Goal: Complete application form

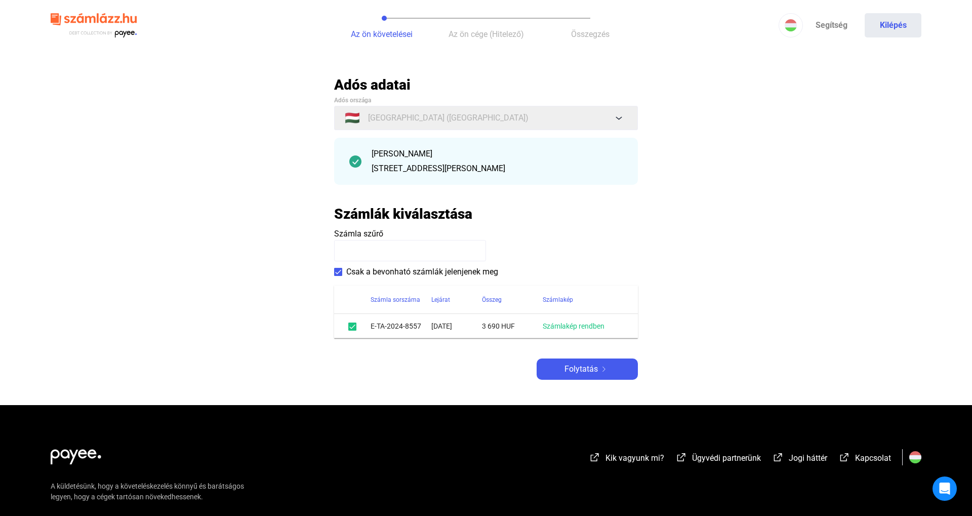
click at [595, 370] on div "Adós adatai Adós országa 🇭🇺 [GEOGRAPHIC_DATA] ([GEOGRAPHIC_DATA]) [PERSON_NAME]…" at bounding box center [486, 228] width 304 height 304
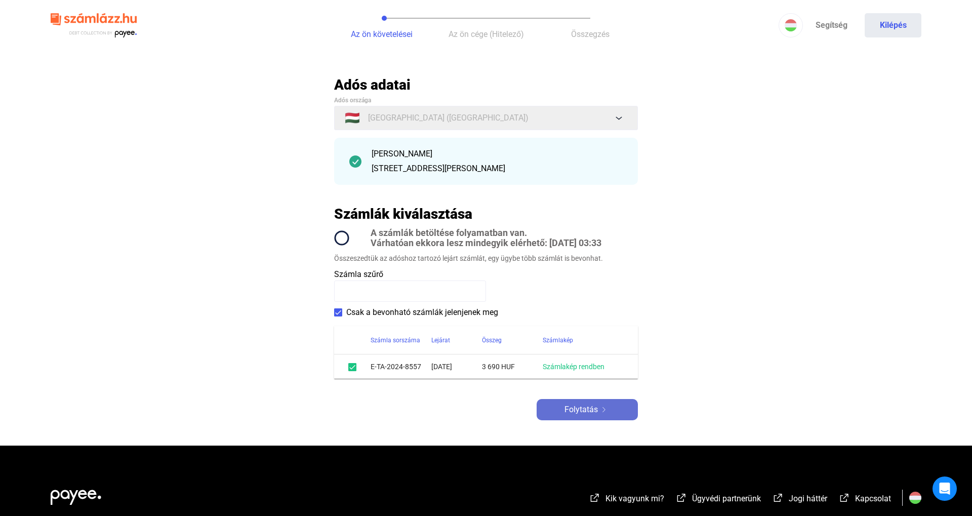
click at [587, 401] on button "Folytatás" at bounding box center [586, 409] width 101 height 21
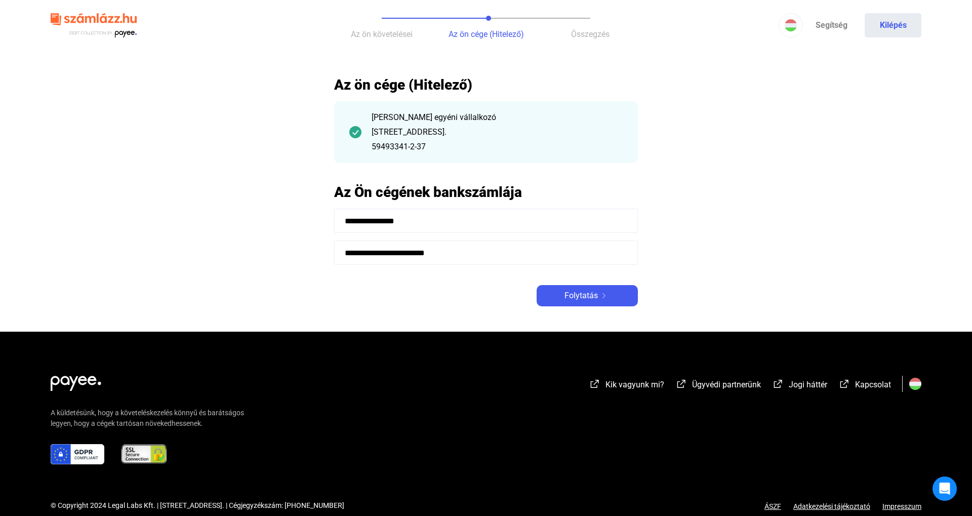
click at [576, 300] on span "Folytatás" at bounding box center [580, 295] width 33 height 12
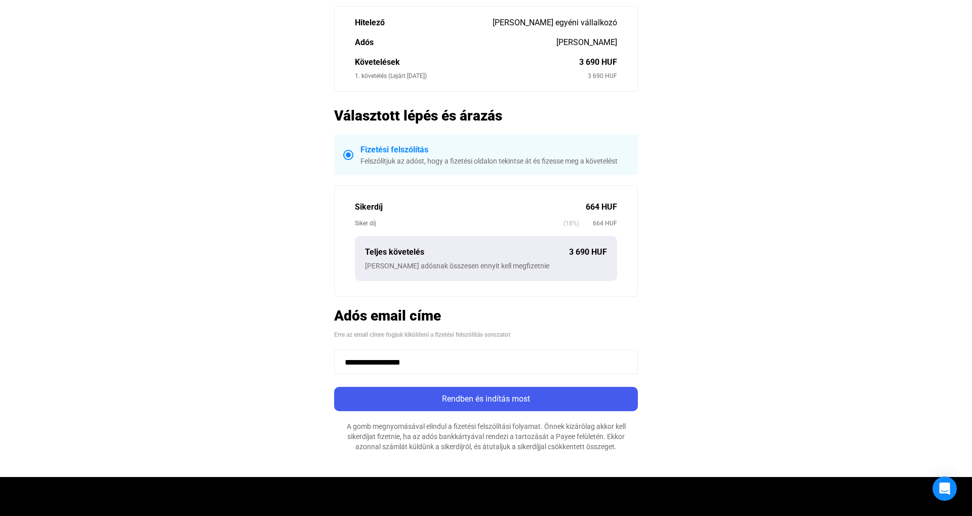
scroll to position [170, 0]
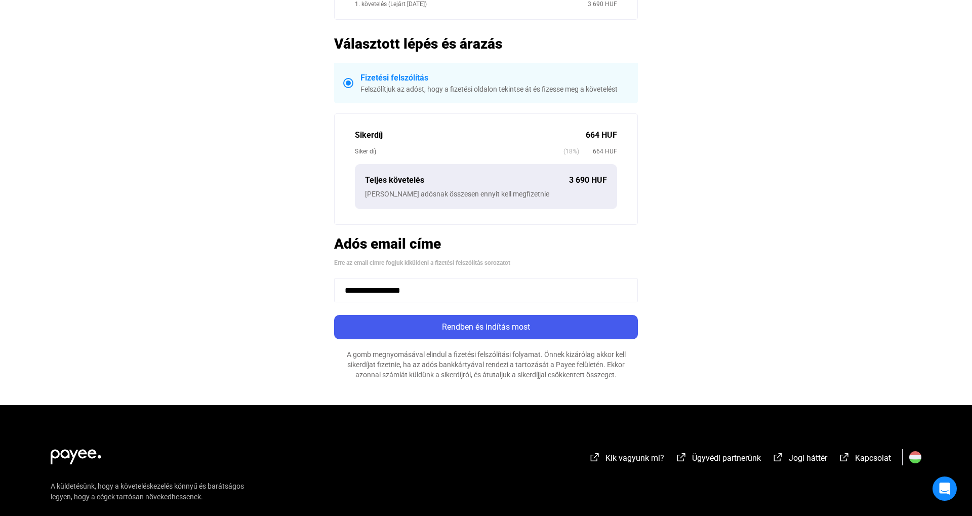
click at [510, 340] on app-summary-form "**********" at bounding box center [486, 142] width 304 height 473
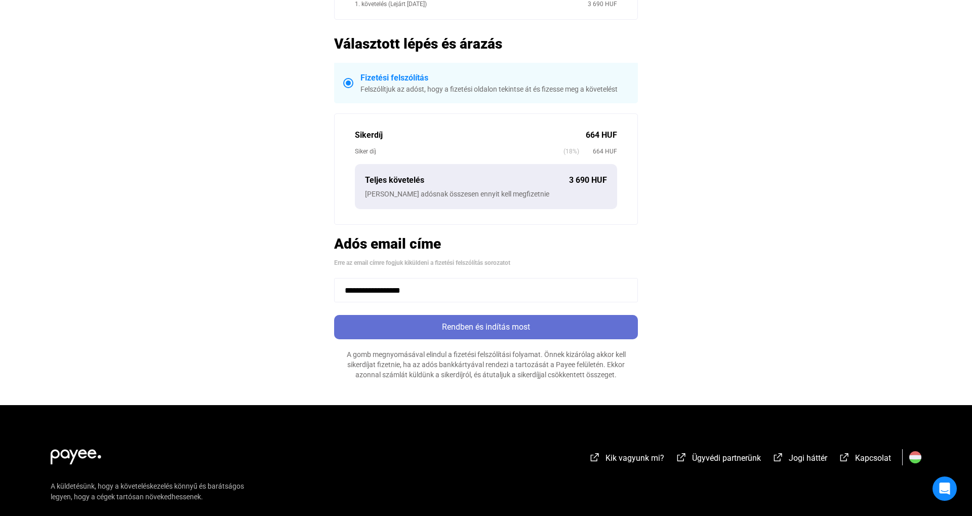
click at [510, 329] on div "Rendben és indítás most" at bounding box center [486, 327] width 298 height 12
